Goal: Check status: Check status

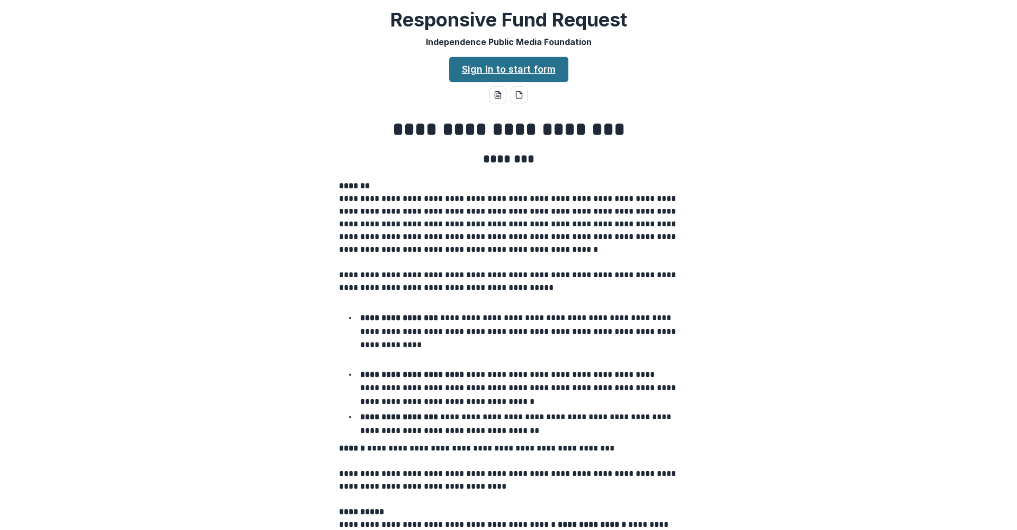
click at [491, 66] on link "Sign in to start form" at bounding box center [508, 69] width 119 height 25
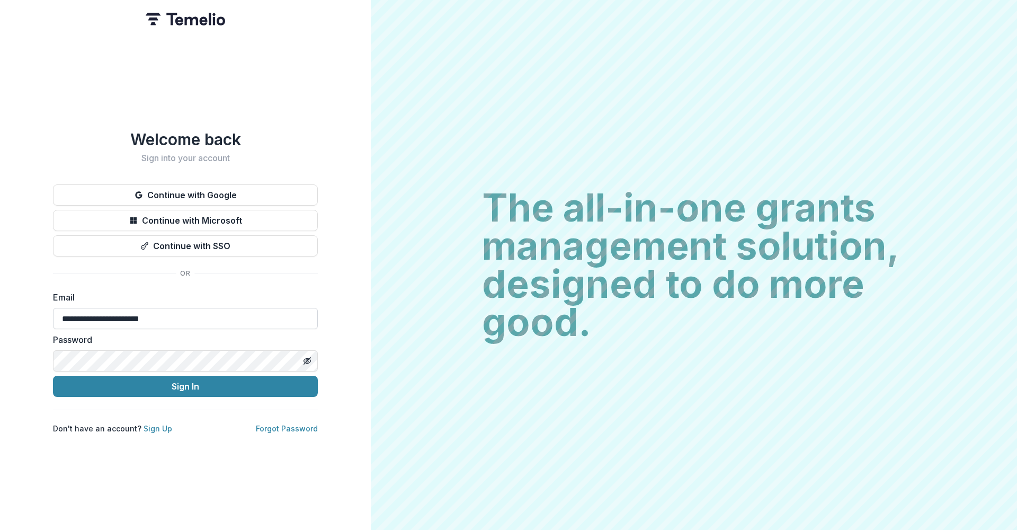
type input "**********"
click at [185, 382] on button "Sign In" at bounding box center [185, 386] width 265 height 21
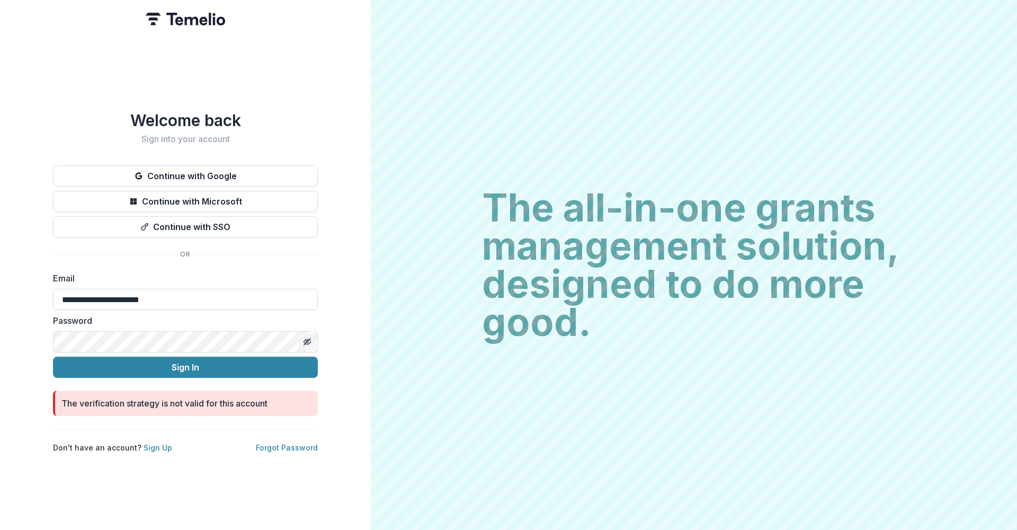
click at [307, 338] on line "Toggle password visibility" at bounding box center [307, 341] width 6 height 6
click at [185, 363] on button "Sign In" at bounding box center [185, 366] width 265 height 21
click at [290, 445] on link "Forgot Password" at bounding box center [287, 447] width 62 height 9
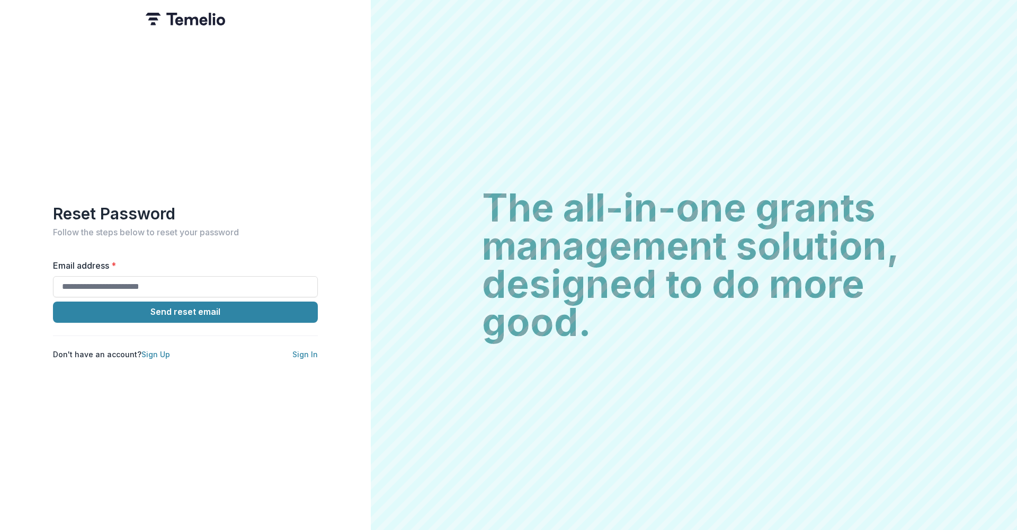
click at [178, 293] on form "Email address * Send reset email Don't have an account? Sign Up Sign In" at bounding box center [185, 309] width 265 height 101
click at [171, 284] on input "Email address *" at bounding box center [185, 286] width 265 height 21
type input "**********"
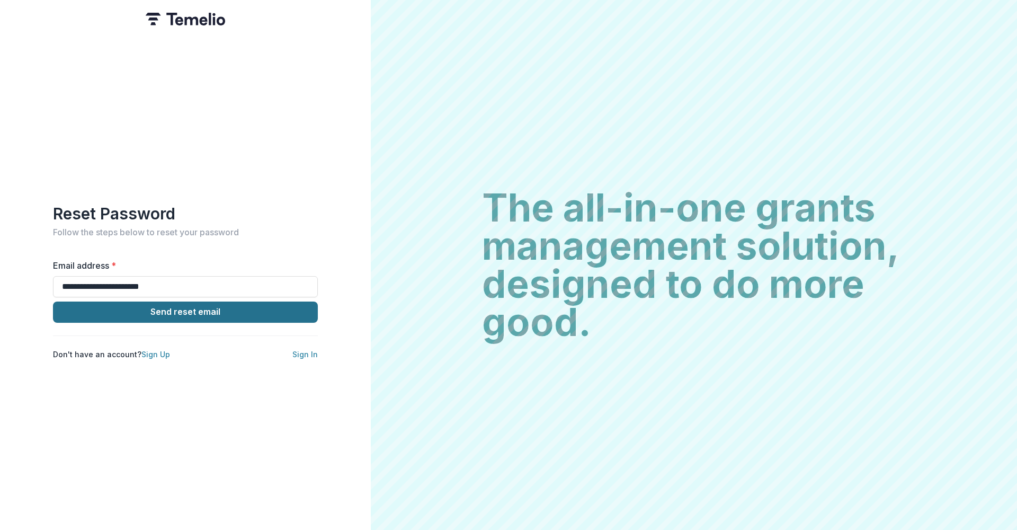
click at [174, 309] on button "Send reset email" at bounding box center [185, 311] width 265 height 21
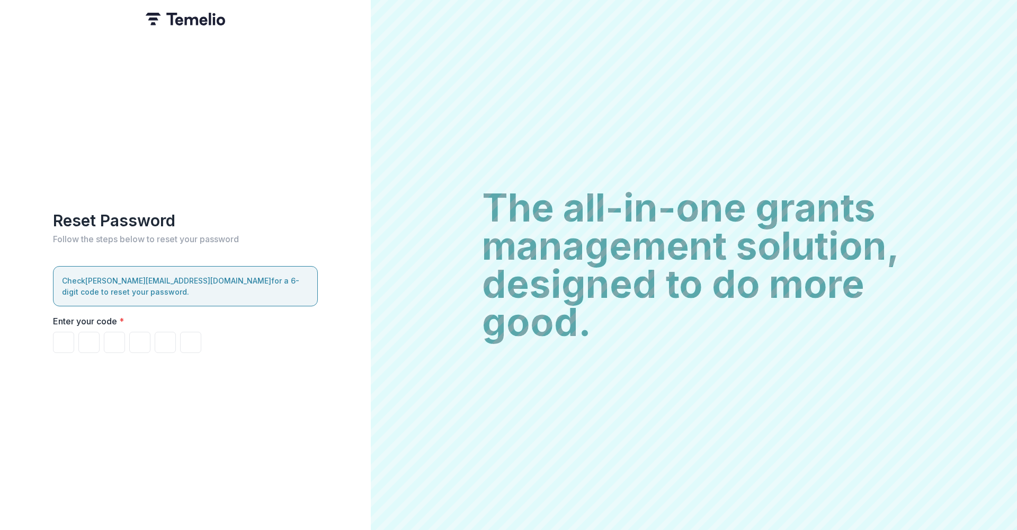
paste input "*"
type input "*"
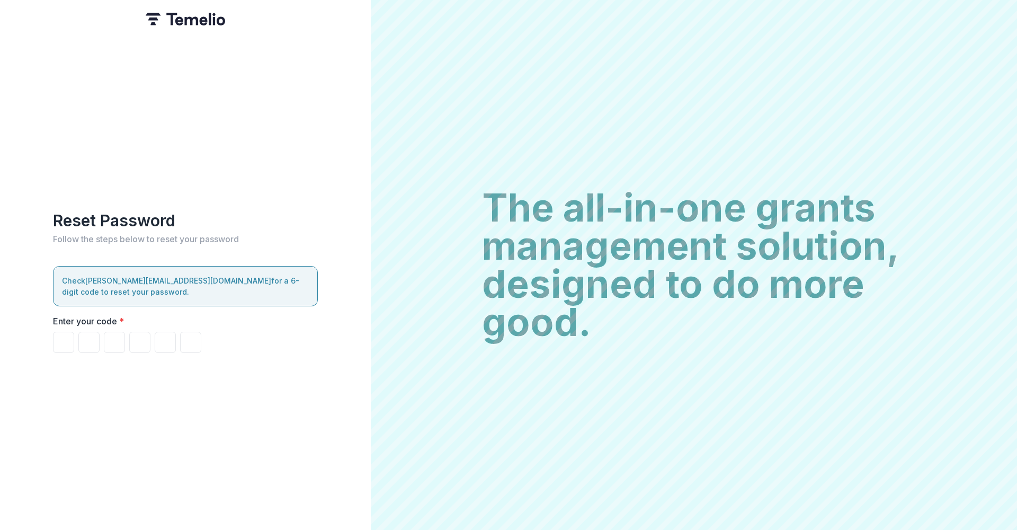
type input "*"
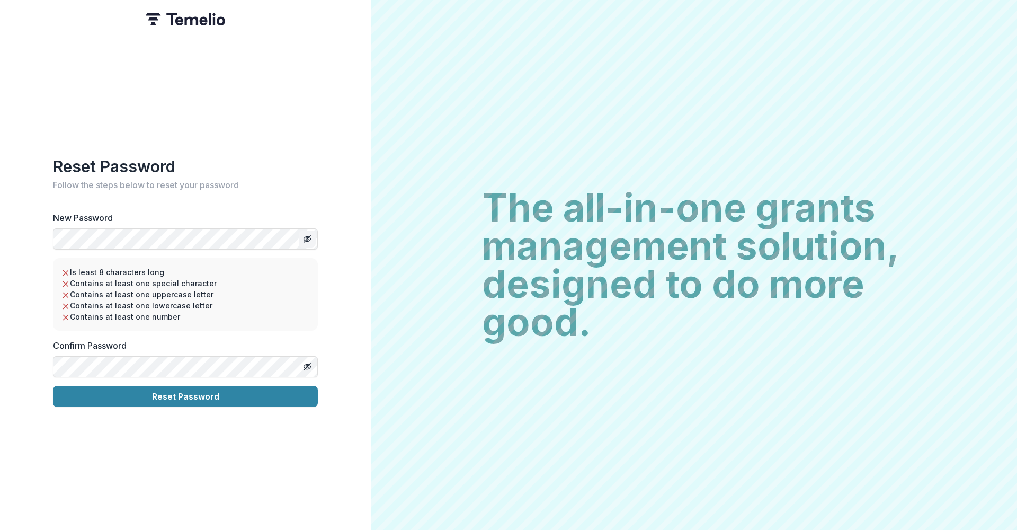
click at [307, 238] on icon "Toggle password visibility" at bounding box center [307, 239] width 2 height 2
click at [308, 364] on icon "Toggle password visibility" at bounding box center [306, 366] width 5 height 4
click at [185, 392] on button "Reset Password" at bounding box center [185, 396] width 265 height 21
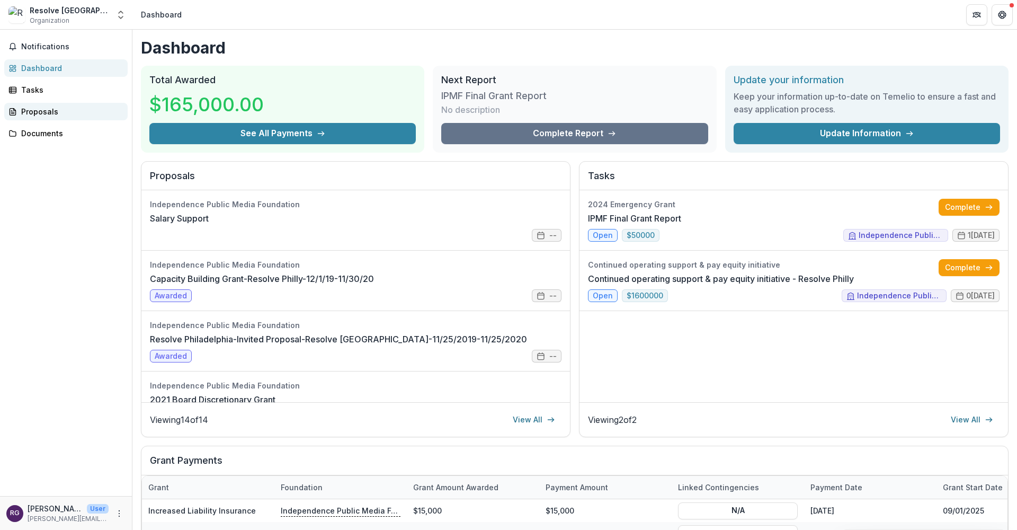
click at [53, 111] on div "Proposals" at bounding box center [70, 111] width 98 height 11
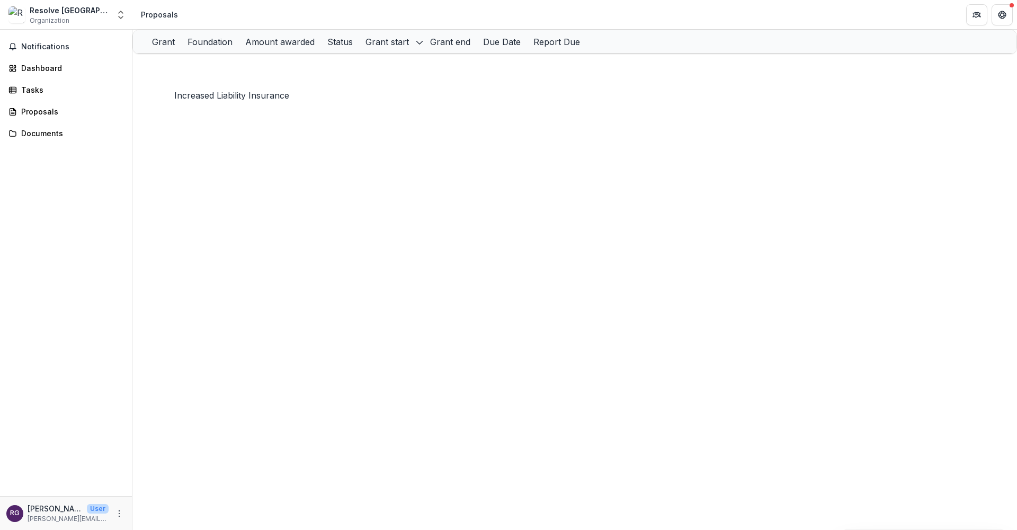
click at [262, 69] on link "Increased Liability Insurance" at bounding box center [220, 64] width 108 height 9
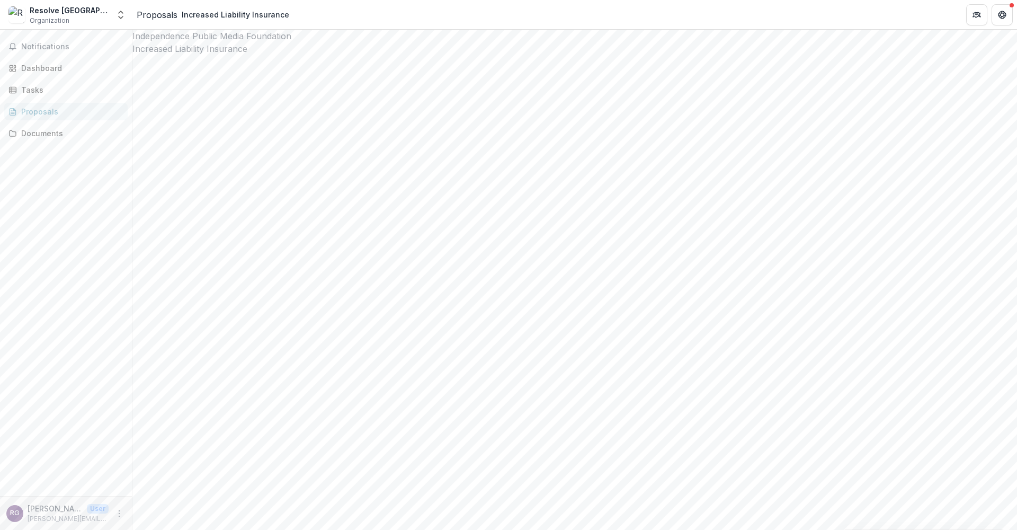
scroll to position [3, 0]
click at [165, 13] on div "Proposals" at bounding box center [157, 14] width 41 height 13
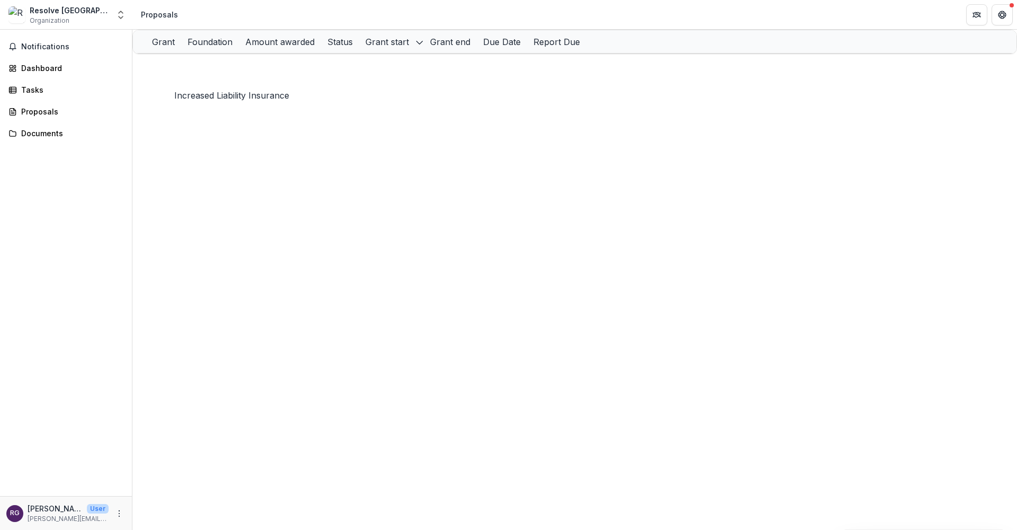
drag, startPoint x: 283, startPoint y: 72, endPoint x: 176, endPoint y: 66, distance: 106.7
click at [176, 66] on div "Increased Liability Insurance" at bounding box center [226, 64] width 120 height 23
copy link "Increased Liability Insurance"
